Goal: Share content: Share content

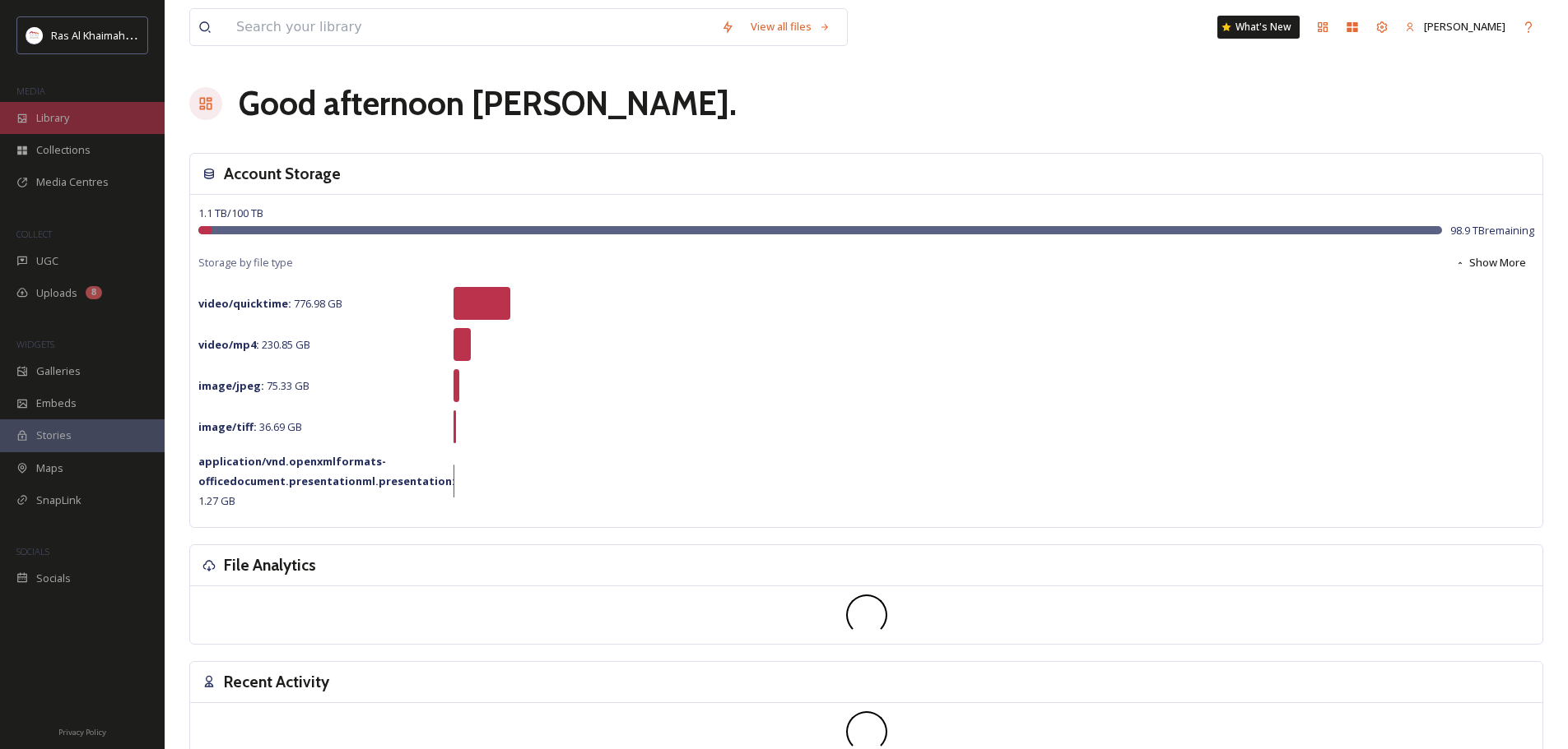
click at [66, 123] on span "Library" at bounding box center [53, 118] width 33 height 15
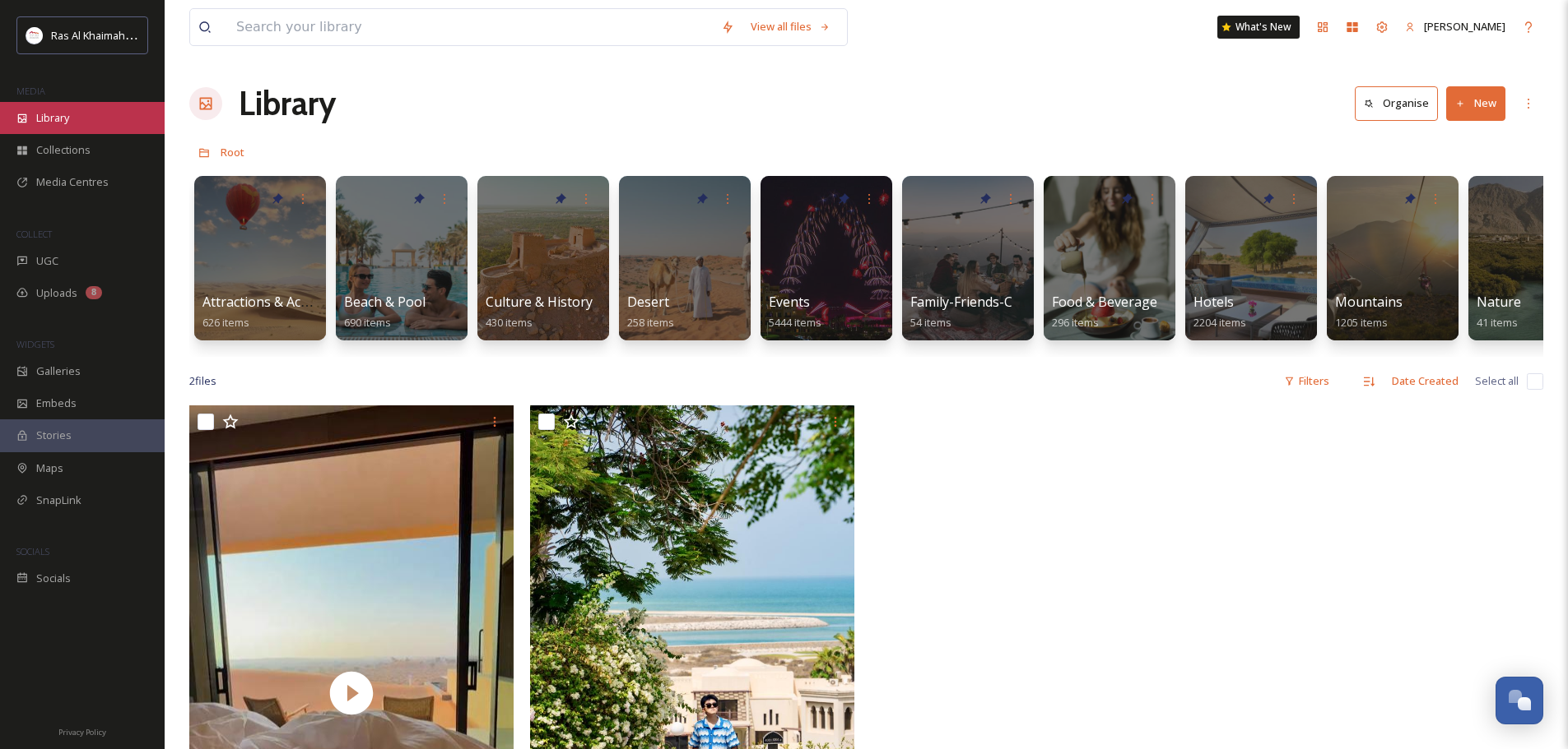
click at [76, 128] on div "Library" at bounding box center [82, 118] width 164 height 32
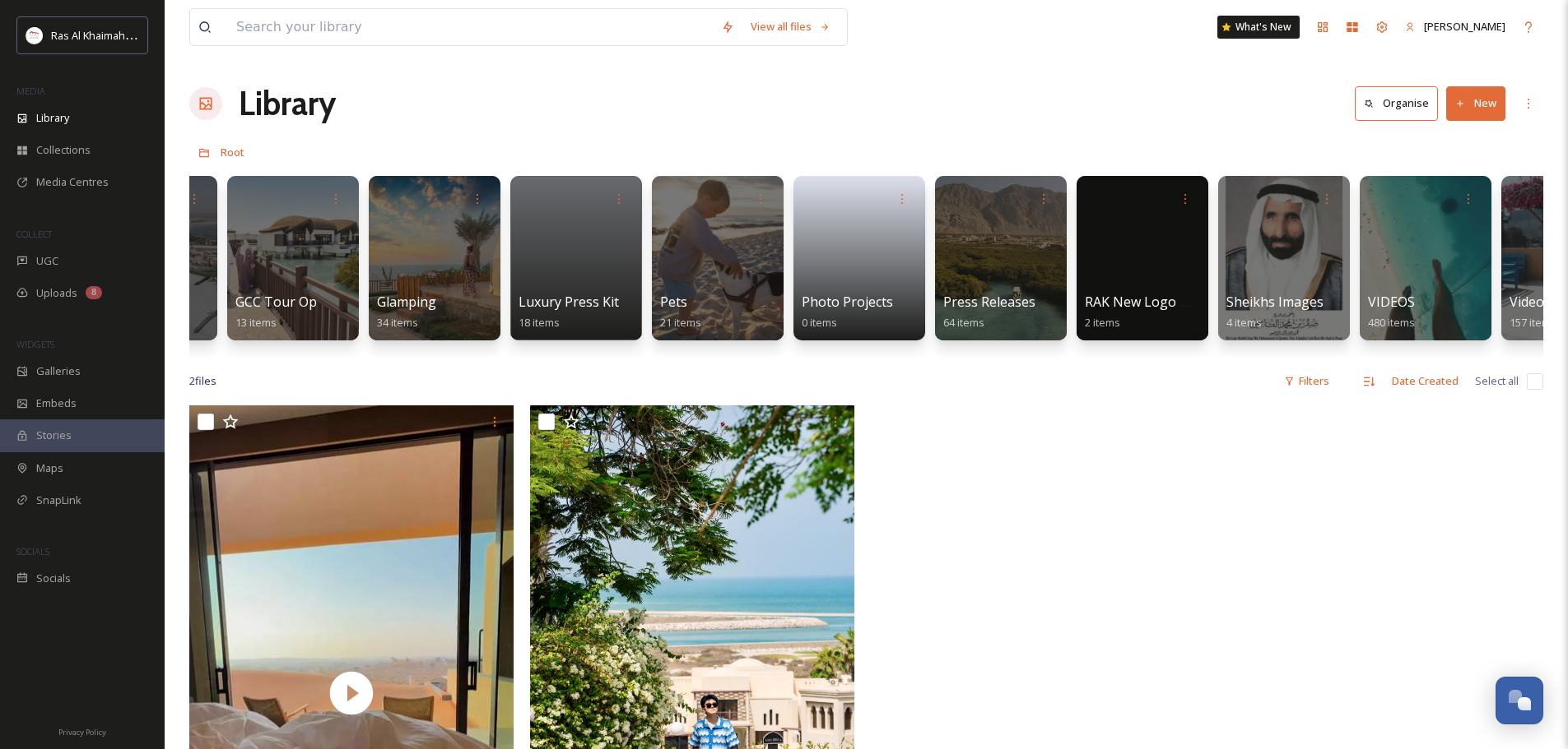
scroll to position [0, 2877]
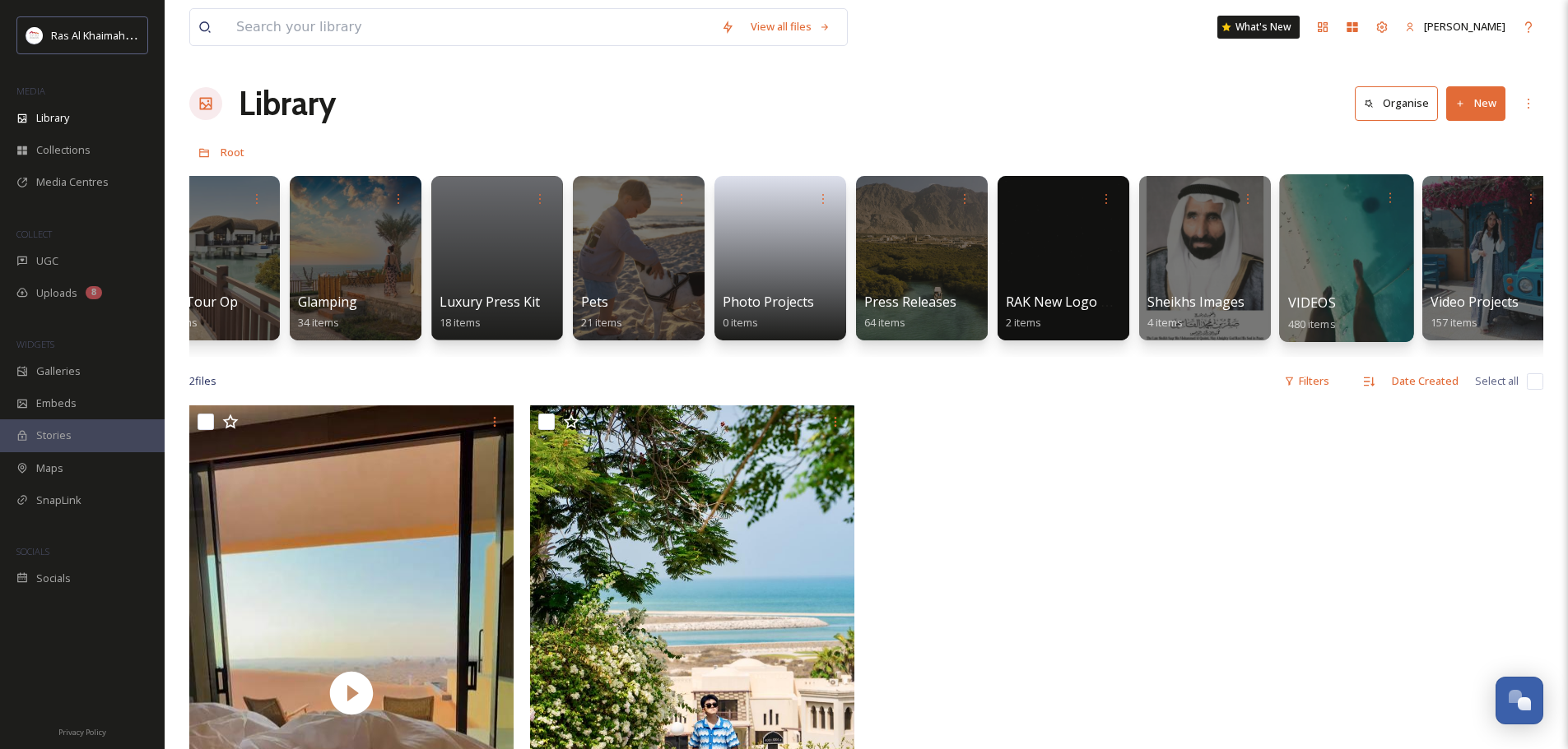
click at [1310, 244] on div at bounding box center [1345, 259] width 134 height 168
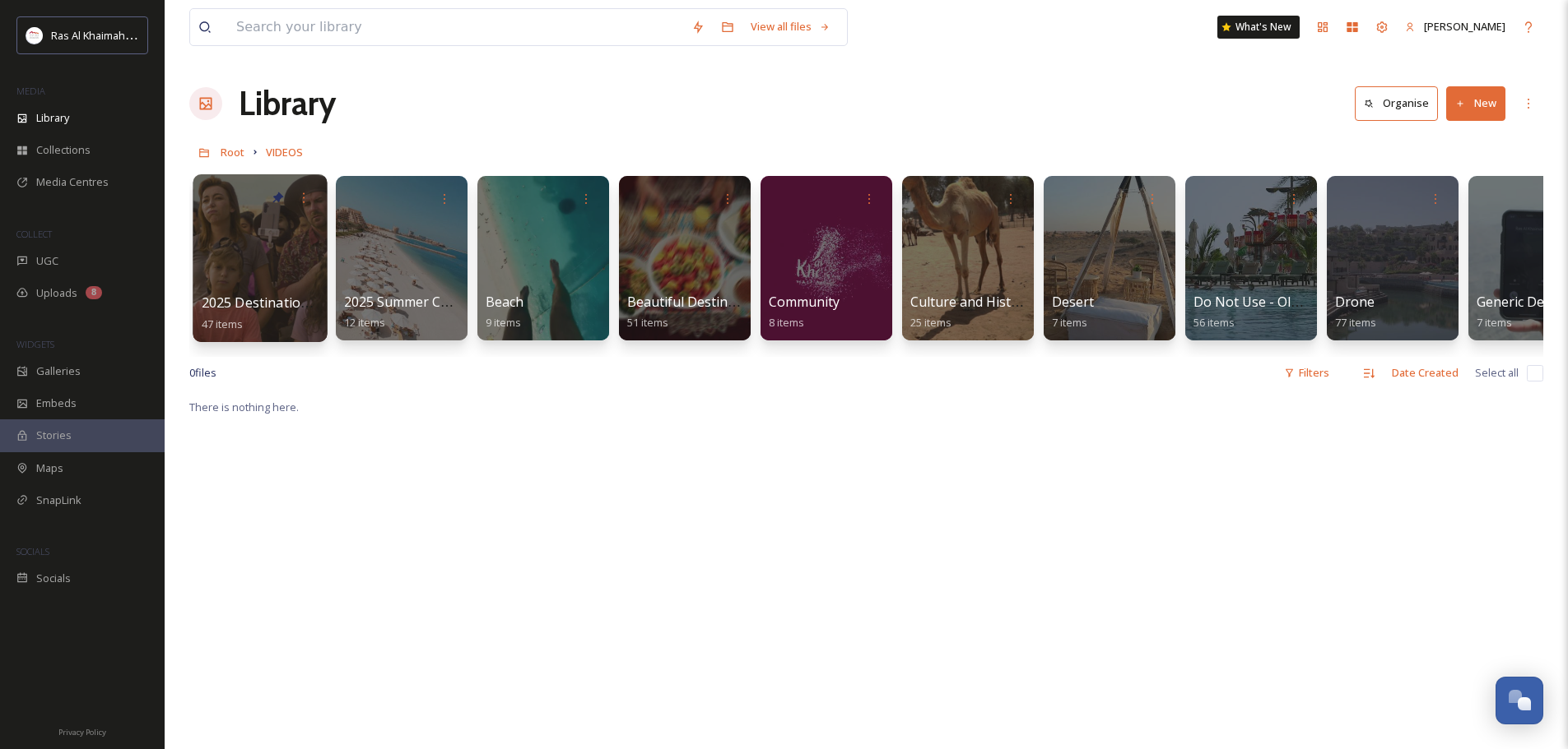
click at [262, 246] on div at bounding box center [259, 259] width 134 height 168
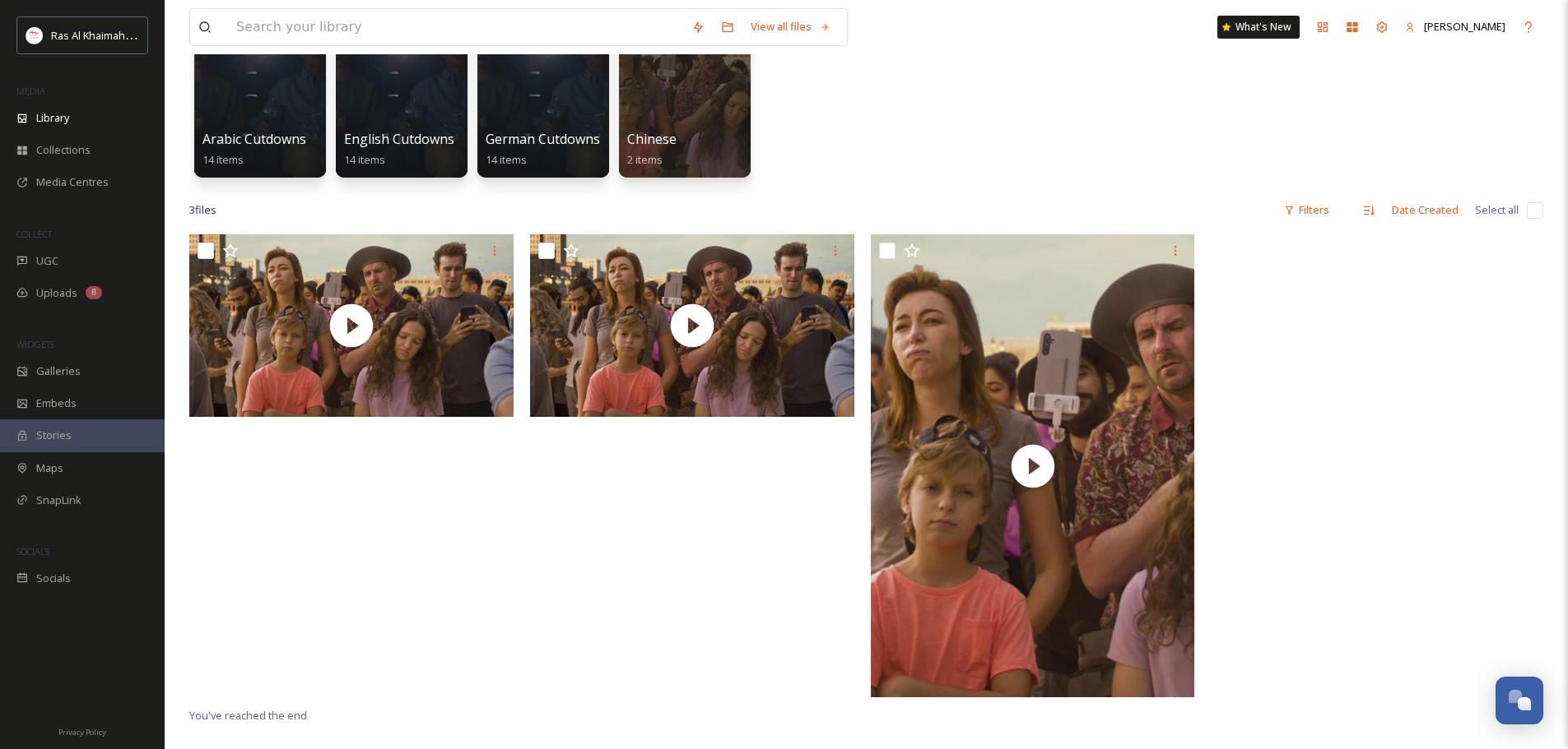
scroll to position [164, 0]
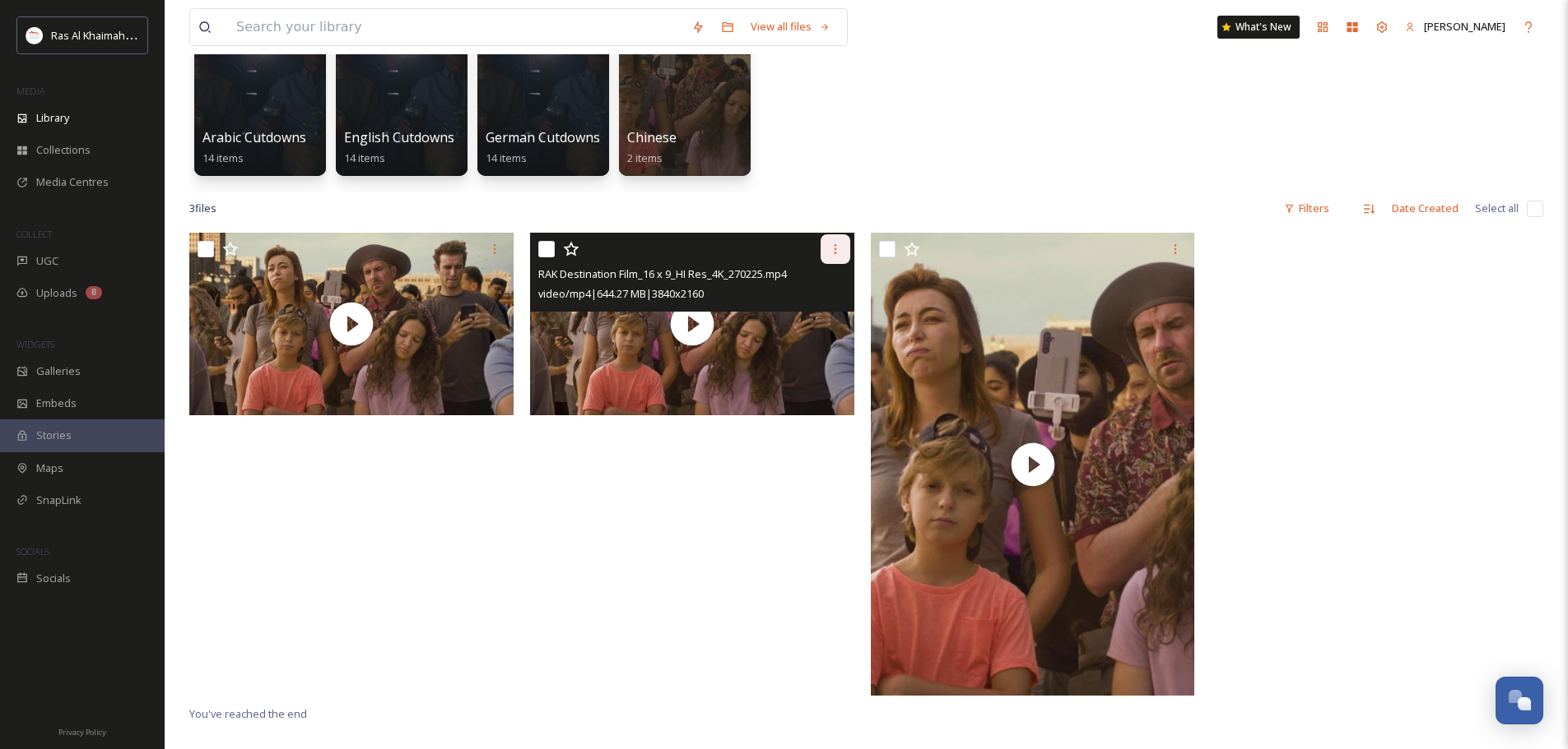
click at [830, 251] on icon at bounding box center [835, 249] width 14 height 14
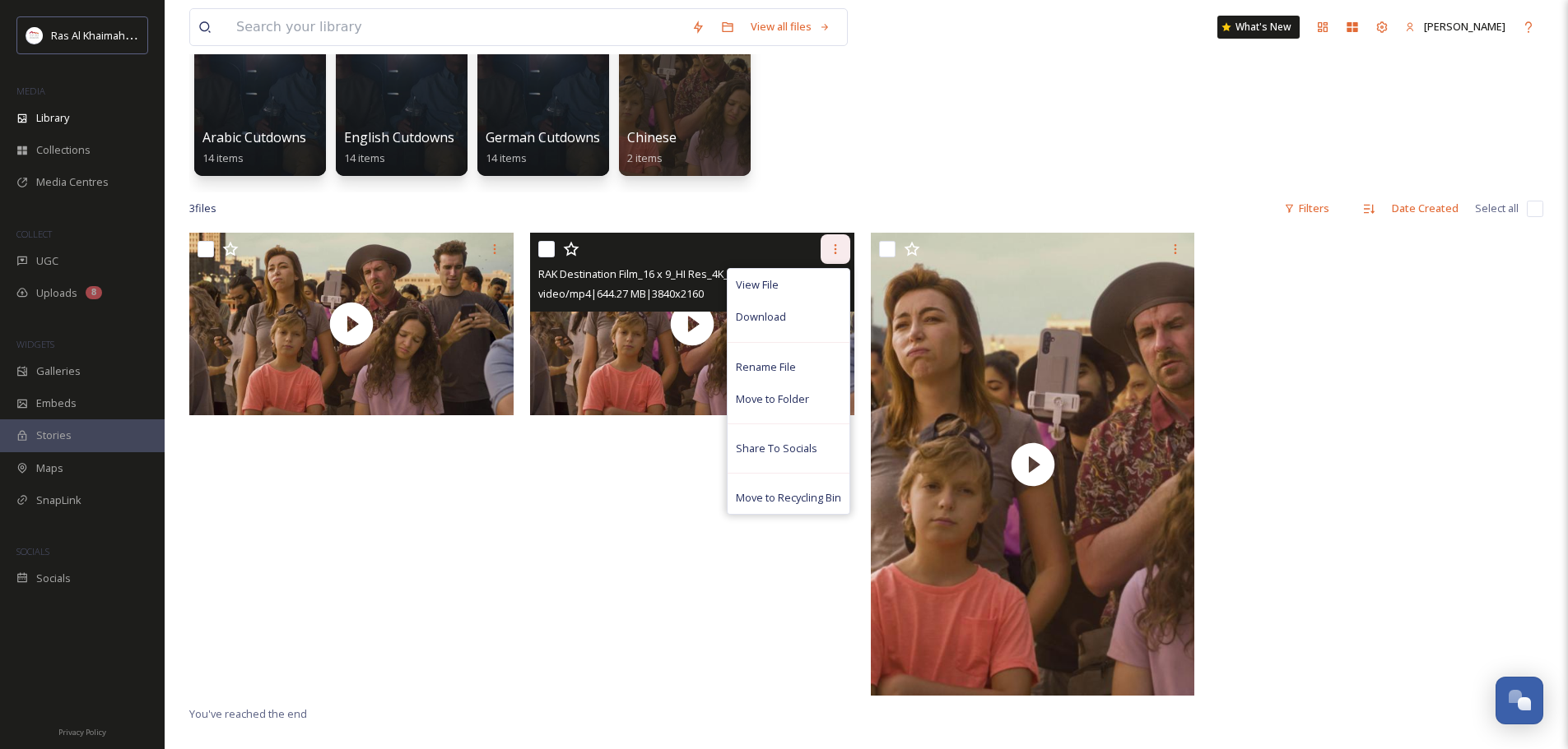
click at [837, 244] on icon at bounding box center [835, 249] width 14 height 14
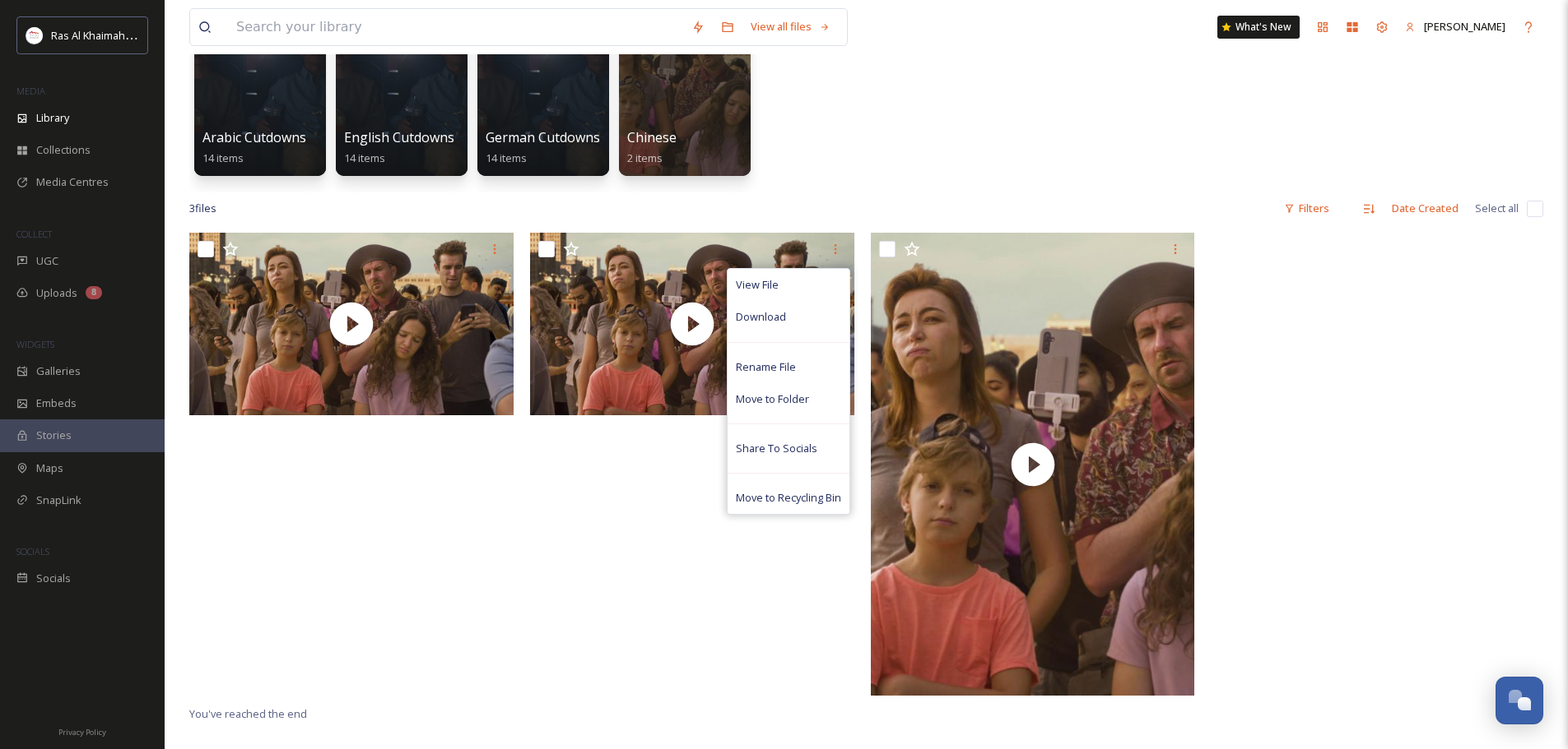
click at [922, 153] on div "Arabic Cutdowns 14 items English Cutdowns 14 items German Cutdowns 14 items Chi…" at bounding box center [866, 97] width 1354 height 189
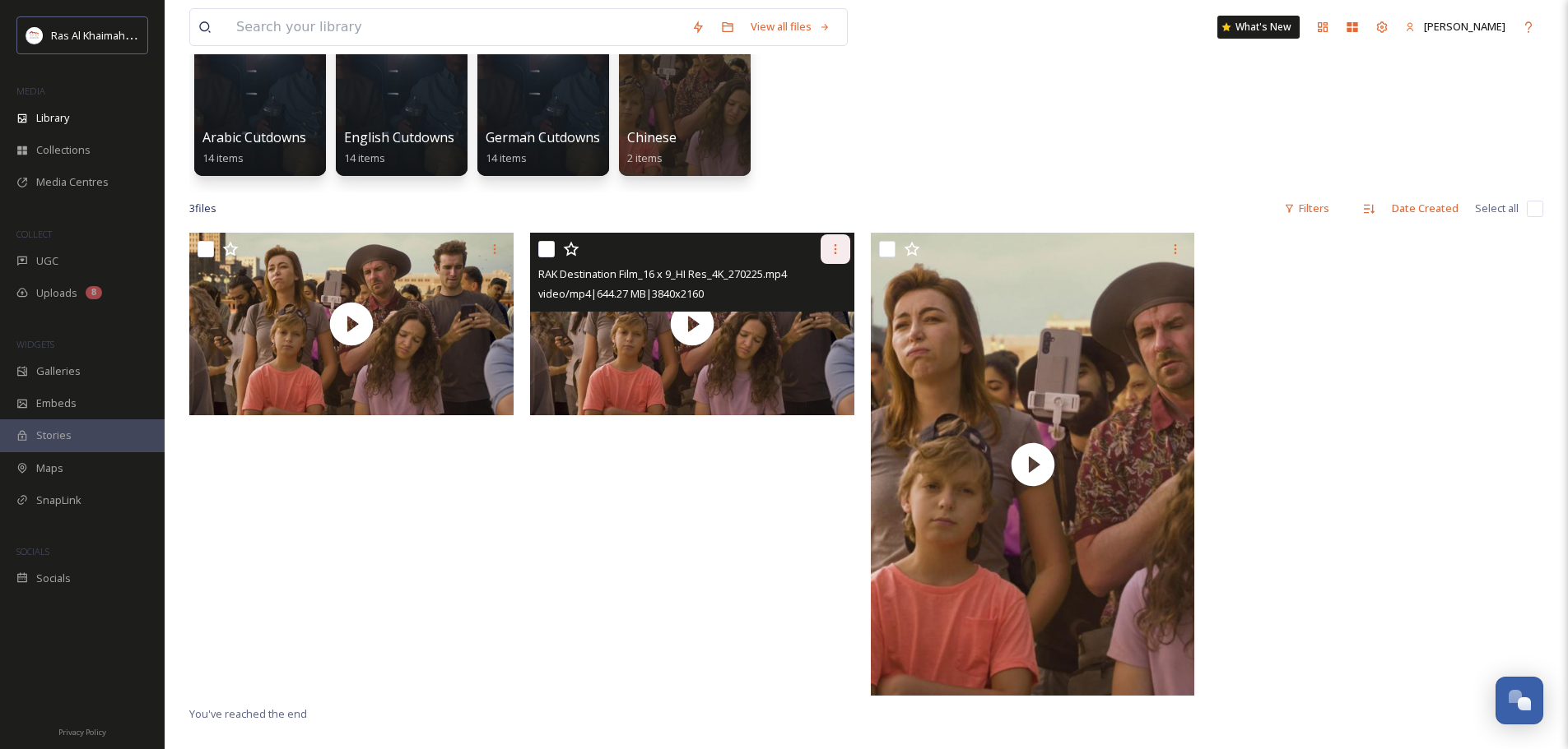
click at [835, 255] on icon at bounding box center [835, 249] width 14 height 14
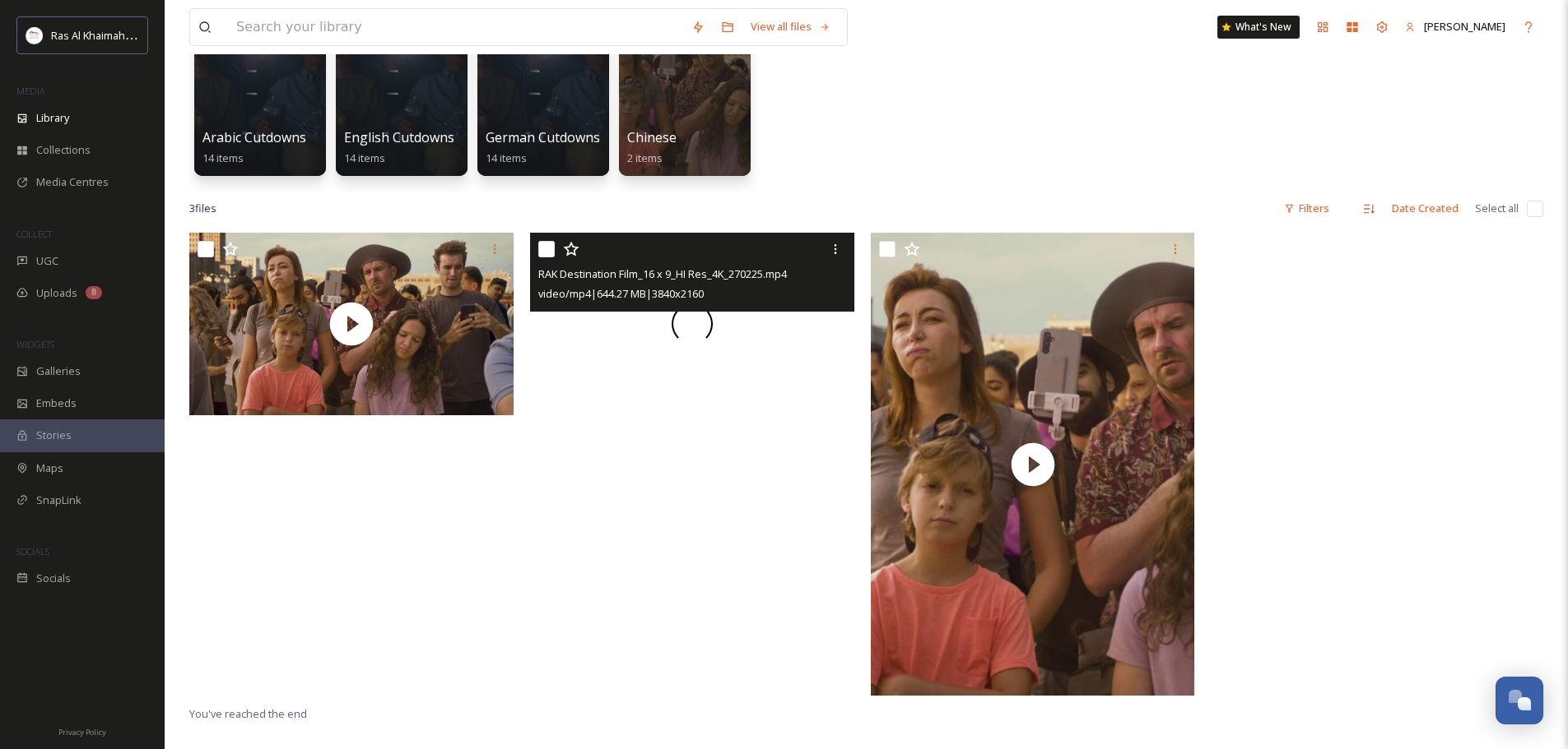
click at [652, 384] on div at bounding box center [692, 323] width 324 height 182
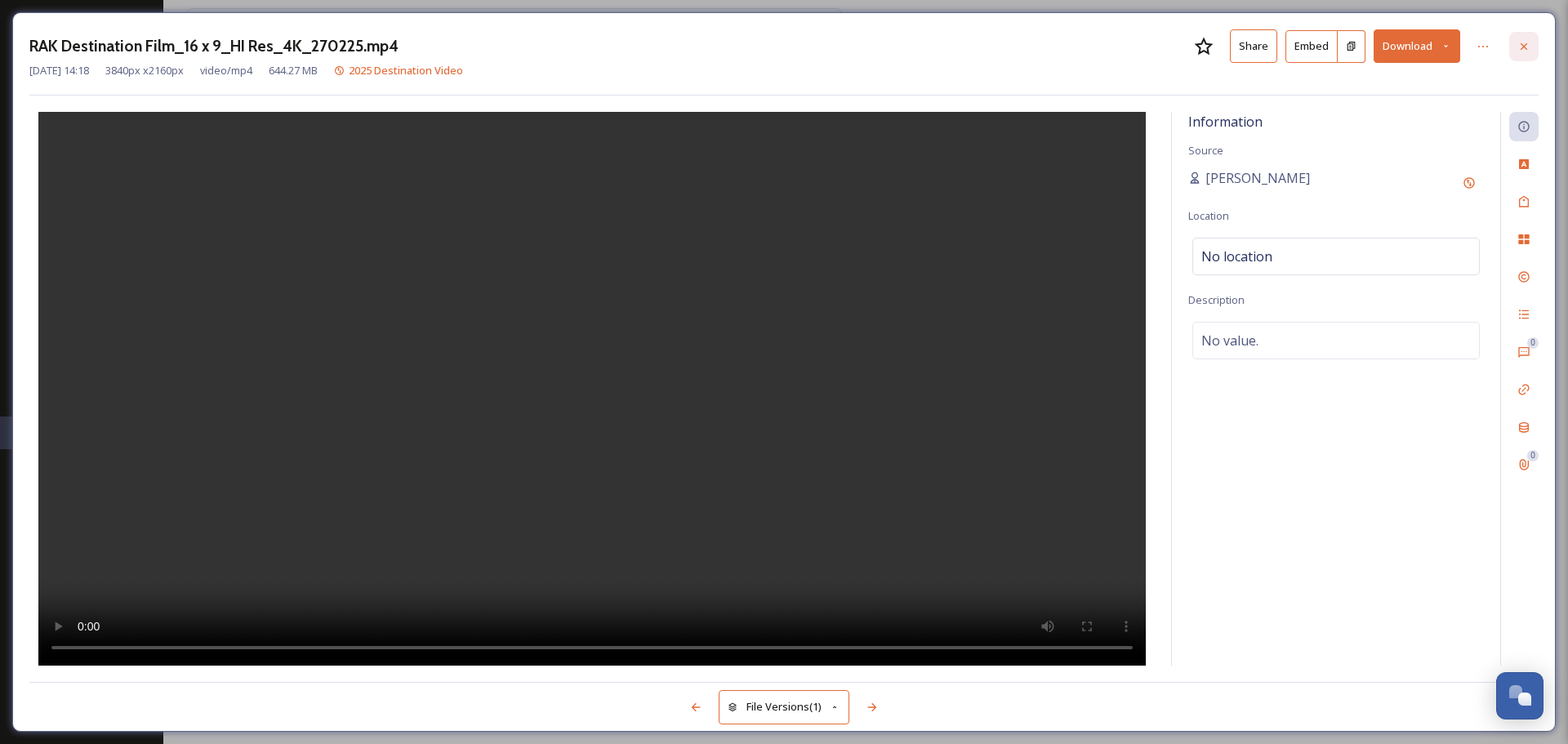
click at [1523, 41] on icon at bounding box center [1525, 47] width 13 height 13
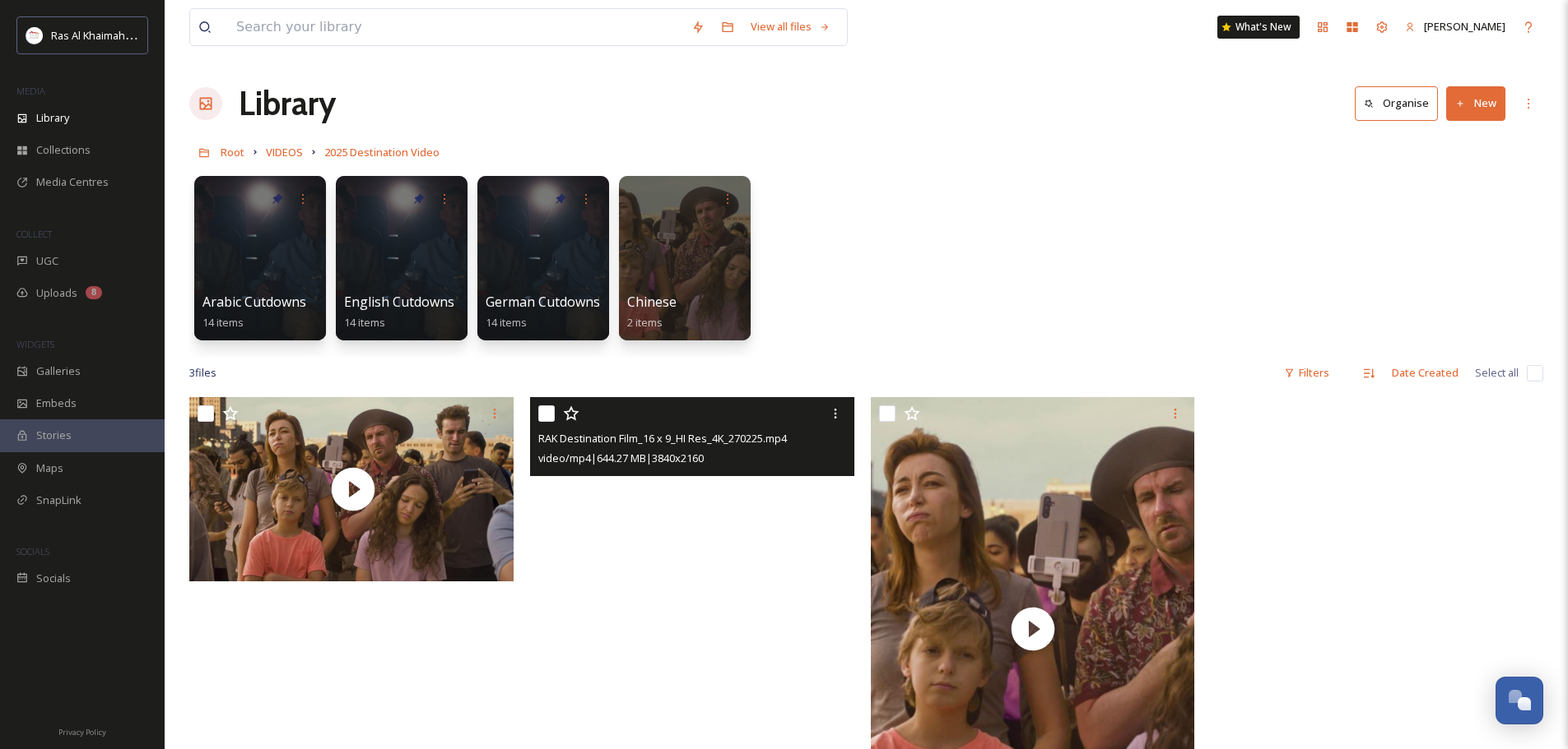
click at [789, 497] on video "RAK Destination Film_16 x 9_HI Res_4K_270225.mp4" at bounding box center [692, 488] width 324 height 182
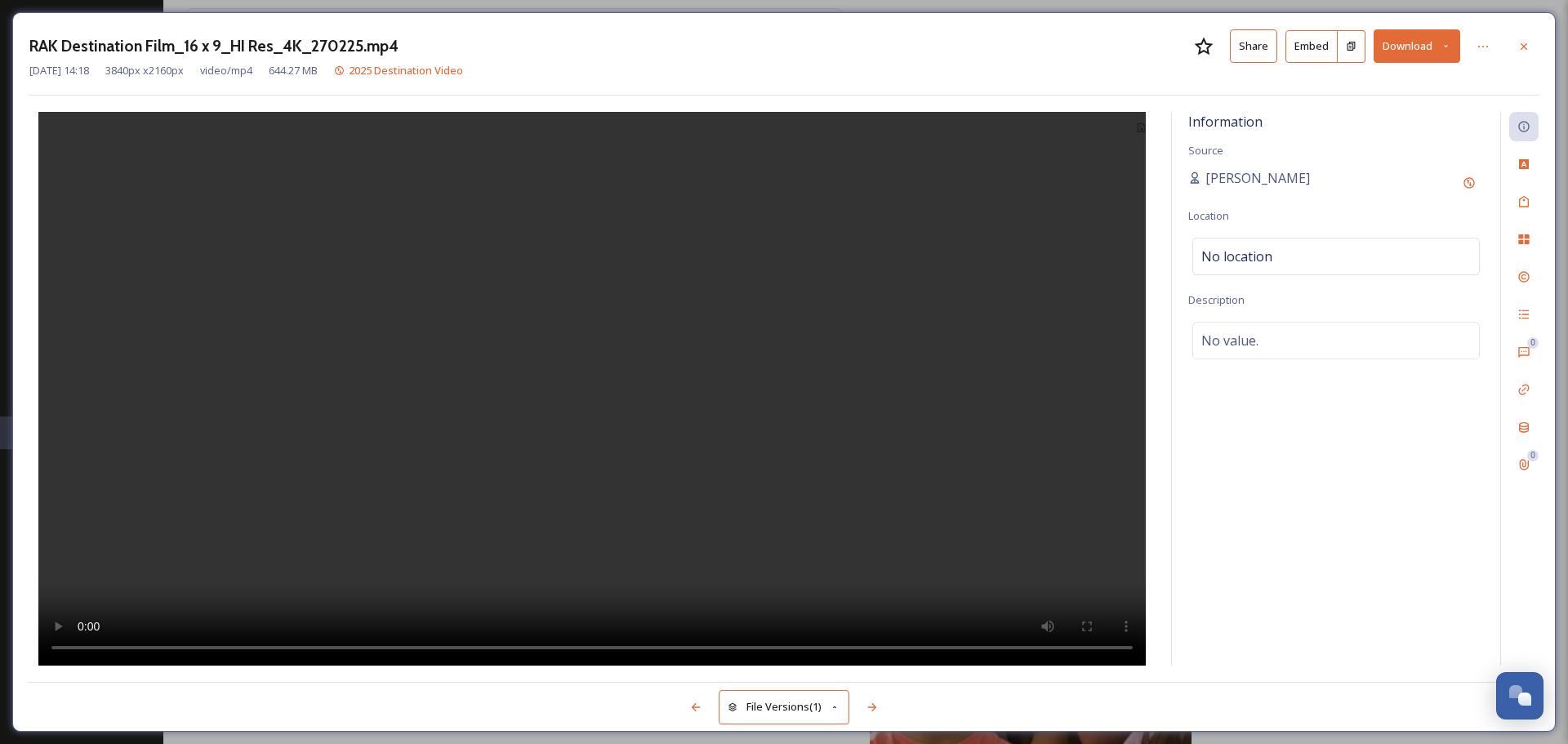
click at [1259, 50] on button "Share" at bounding box center [1254, 46] width 47 height 34
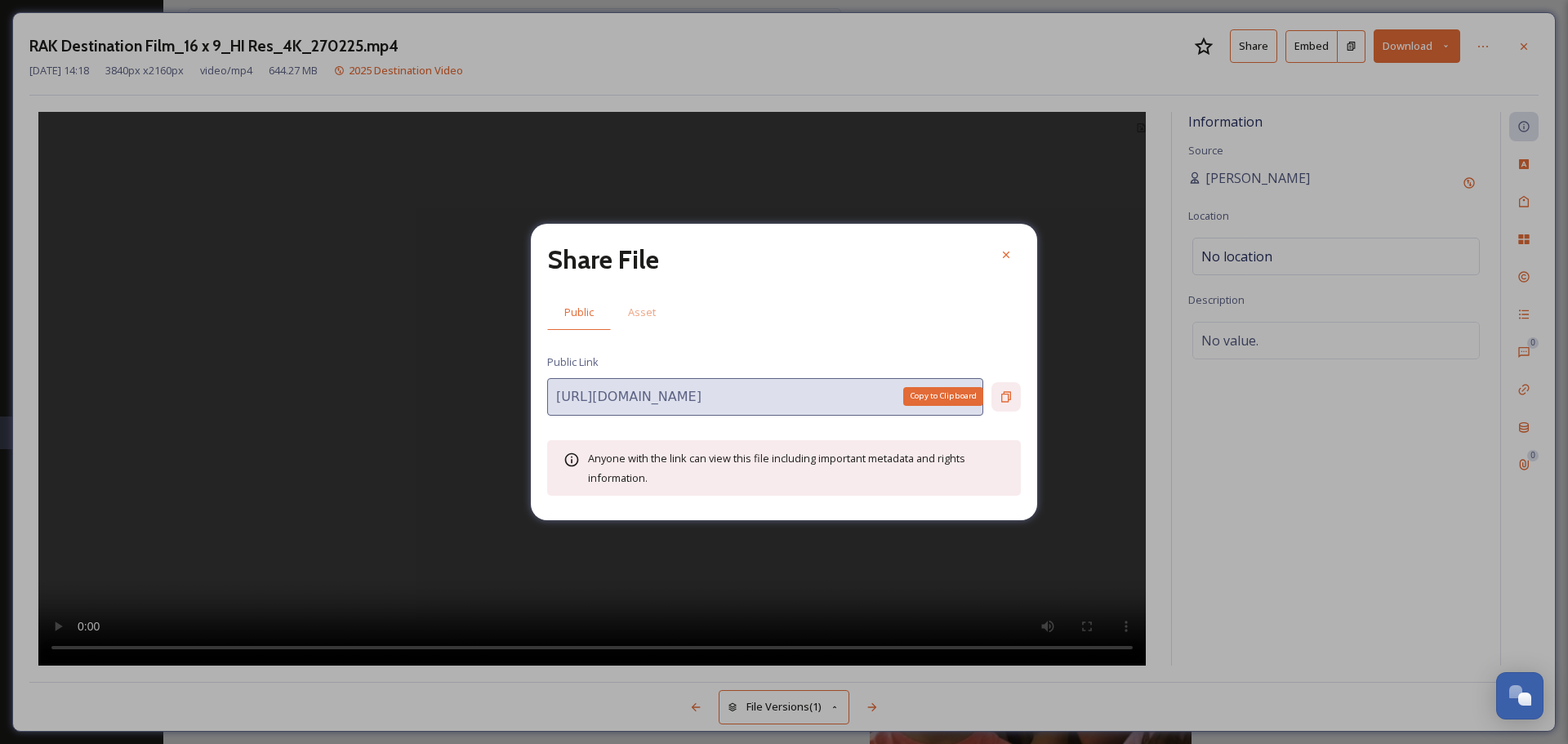
click at [1016, 405] on div "Copy to Clipboard" at bounding box center [1006, 397] width 30 height 30
